Goal: Transaction & Acquisition: Purchase product/service

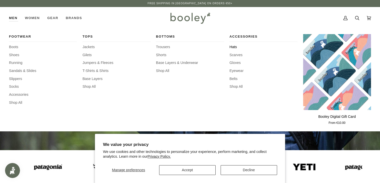
click at [235, 46] on span "Hats" at bounding box center [264, 47] width 68 height 6
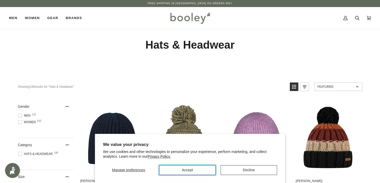
click at [197, 170] on button "Accept" at bounding box center [187, 170] width 57 height 10
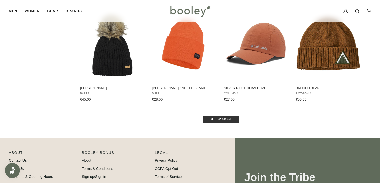
scroll to position [511, 0]
click at [224, 118] on link "Show more" at bounding box center [221, 118] width 36 height 7
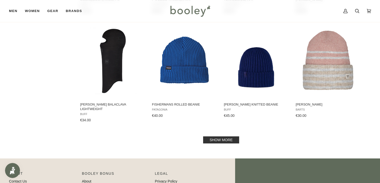
scroll to position [1019, 0]
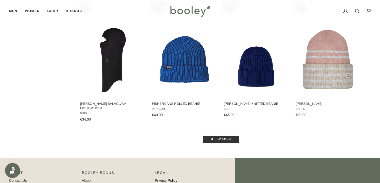
click at [222, 138] on link "Show more" at bounding box center [221, 138] width 36 height 7
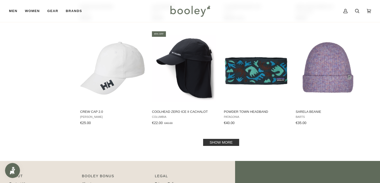
scroll to position [1539, 0]
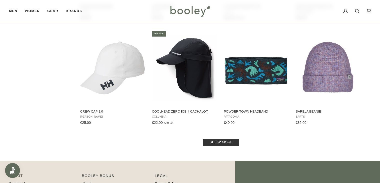
click at [215, 142] on link "Show more" at bounding box center [221, 141] width 36 height 7
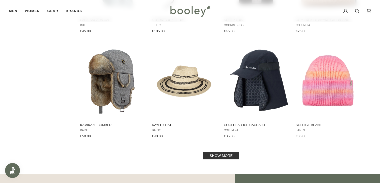
scroll to position [2054, 0]
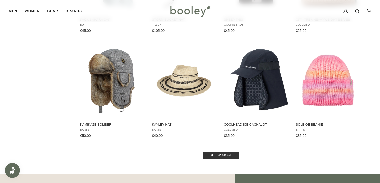
click at [217, 154] on link "Show more" at bounding box center [221, 154] width 36 height 7
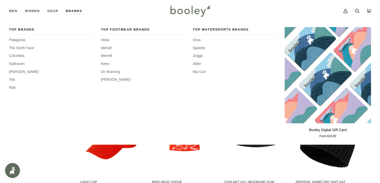
scroll to position [548, 0]
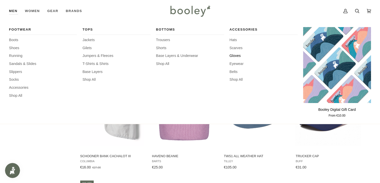
click at [235, 55] on span "Gloves" at bounding box center [264, 56] width 68 height 6
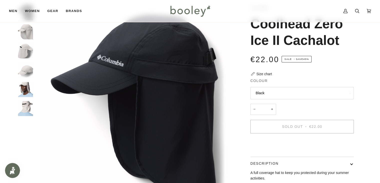
scroll to position [29, 0]
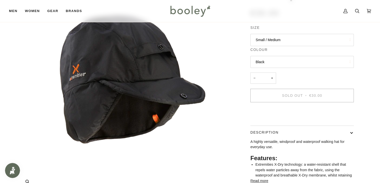
scroll to position [60, 0]
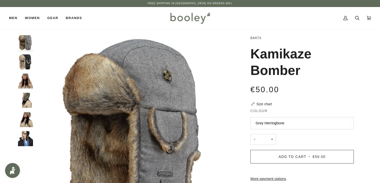
click at [27, 138] on img "Kamikaze Bomber" at bounding box center [25, 138] width 15 height 15
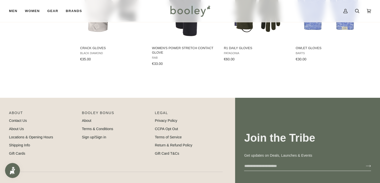
scroll to position [546, 0]
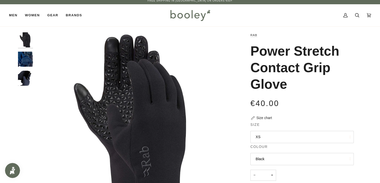
scroll to position [1, 0]
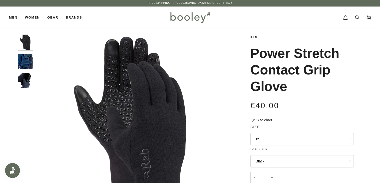
click at [22, 63] on img "Rab Power Stretch Contact Grip Glove - Booley Galway" at bounding box center [25, 61] width 15 height 15
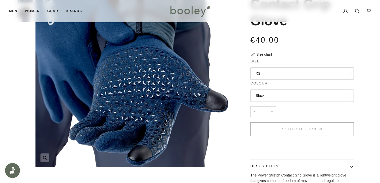
scroll to position [69, 0]
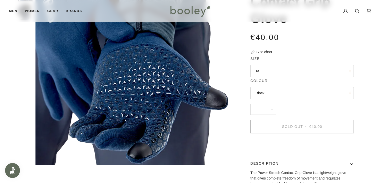
click at [271, 73] on button "XS" at bounding box center [303, 71] width 104 height 12
